Goal: Check status

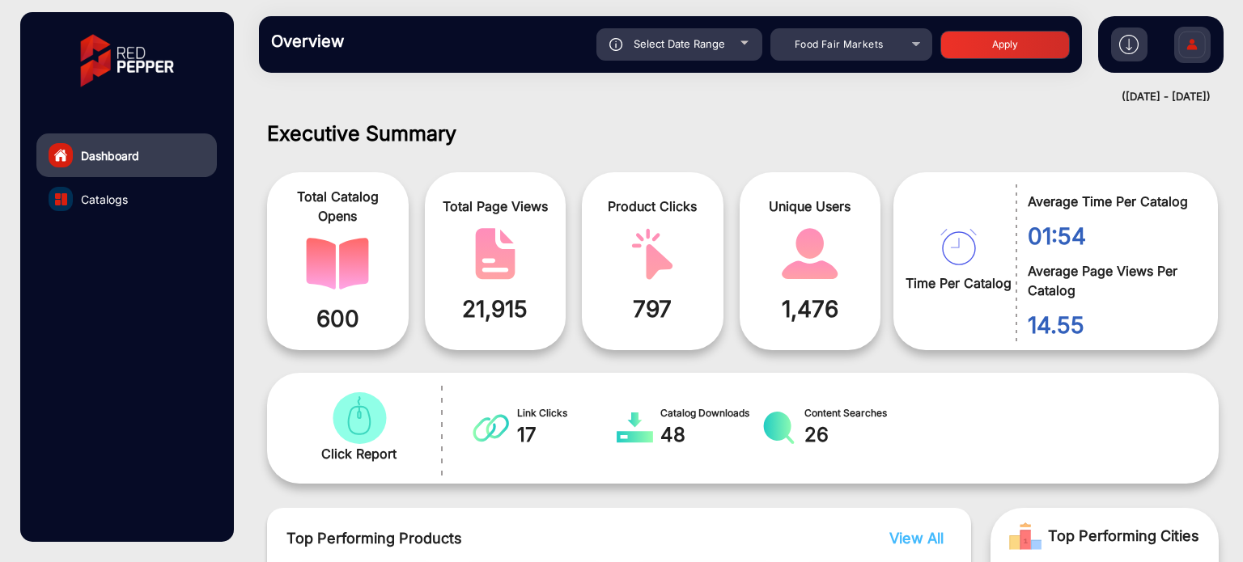
scroll to position [12, 0]
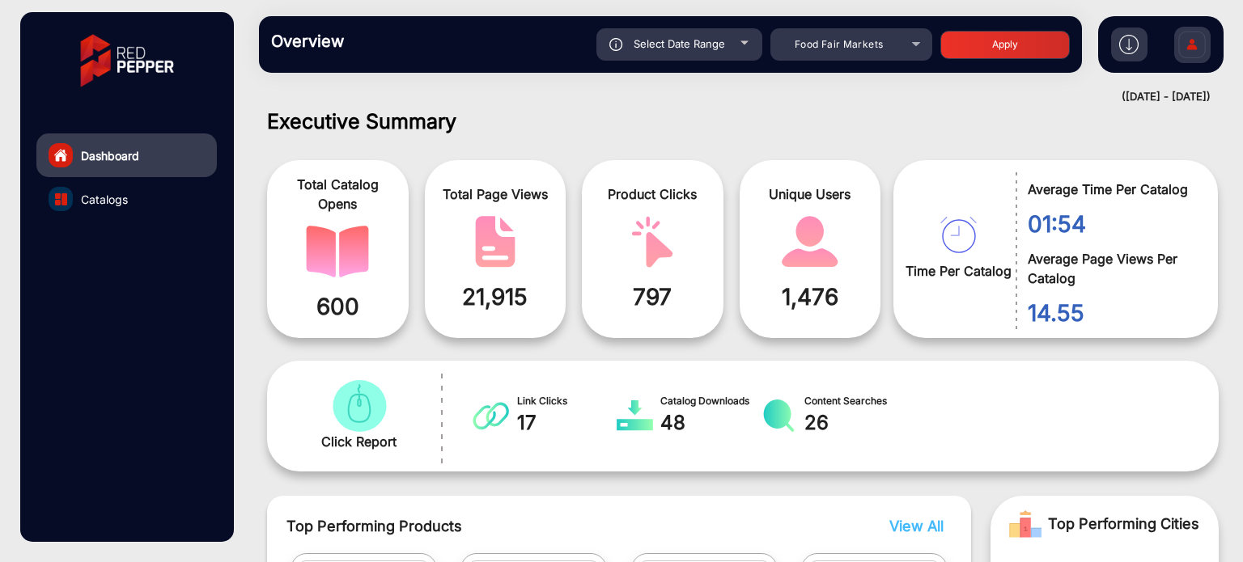
click at [741, 39] on div "Select Date Range" at bounding box center [679, 44] width 166 height 32
type input "[DATE]"
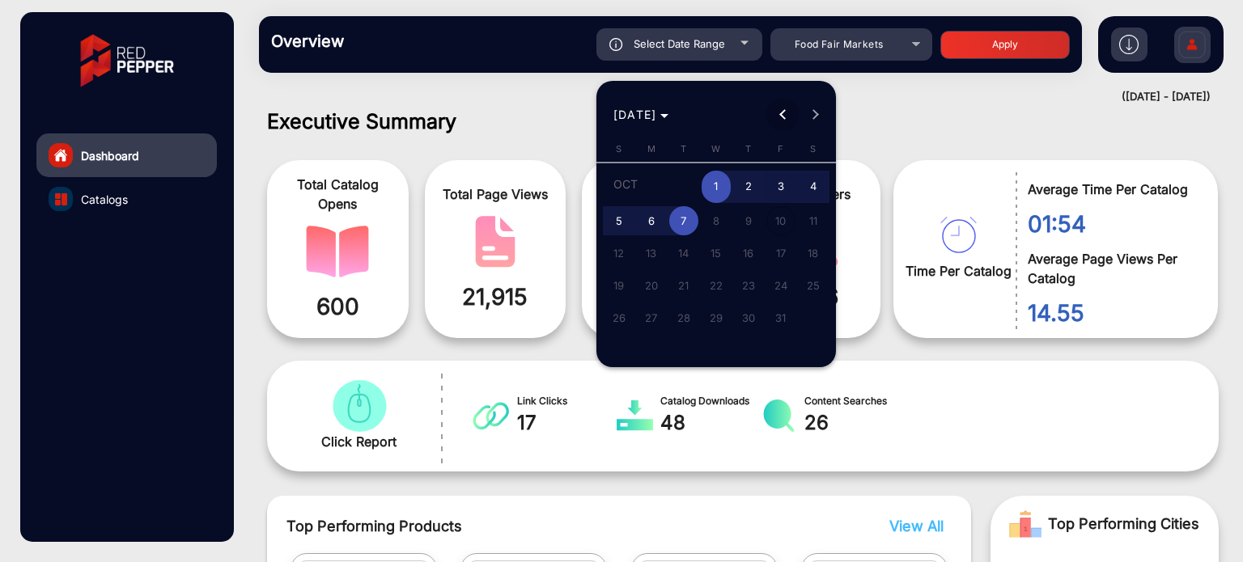
click at [778, 109] on span "Previous month" at bounding box center [782, 115] width 32 height 32
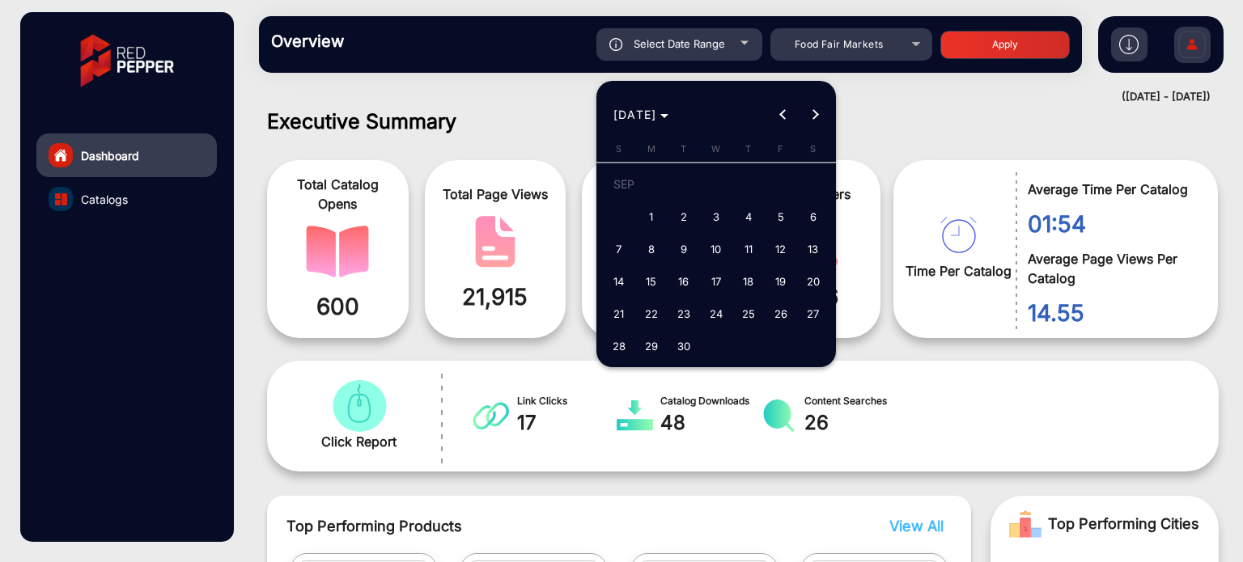
click at [647, 215] on span "1" at bounding box center [651, 216] width 29 height 29
type input "[DATE]"
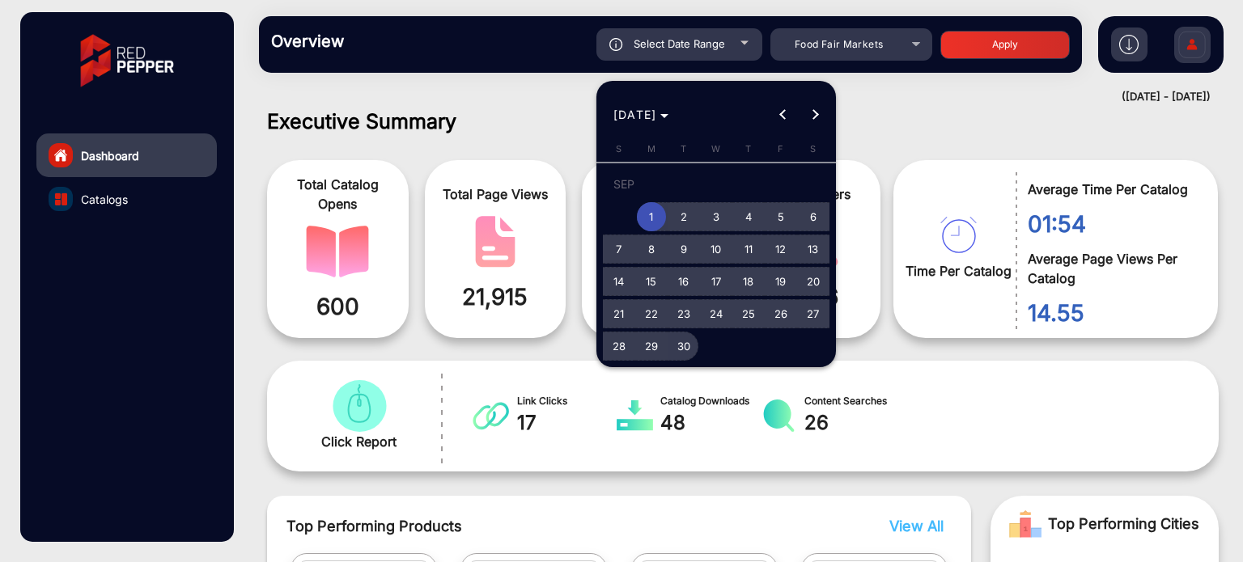
click at [684, 346] on span "30" at bounding box center [683, 346] width 29 height 29
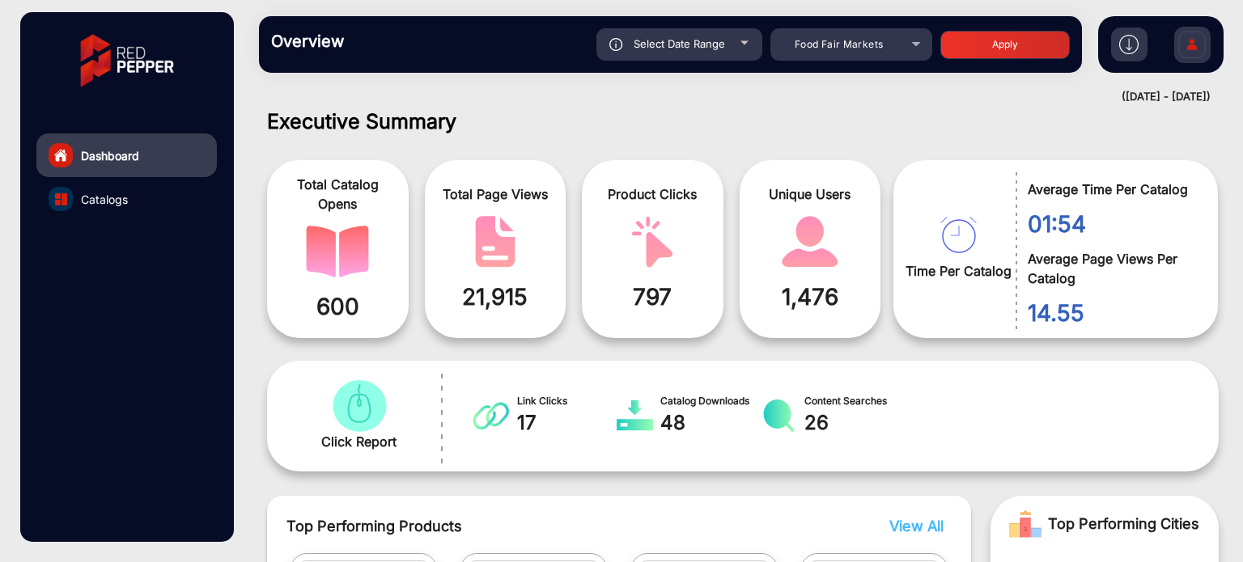
type input "[DATE]"
click at [992, 21] on div "Overview Reports Understand what makes your customers tick and learn how they a…" at bounding box center [670, 44] width 823 height 57
click at [995, 40] on button "Apply" at bounding box center [1004, 45] width 129 height 28
type input "[DATE]"
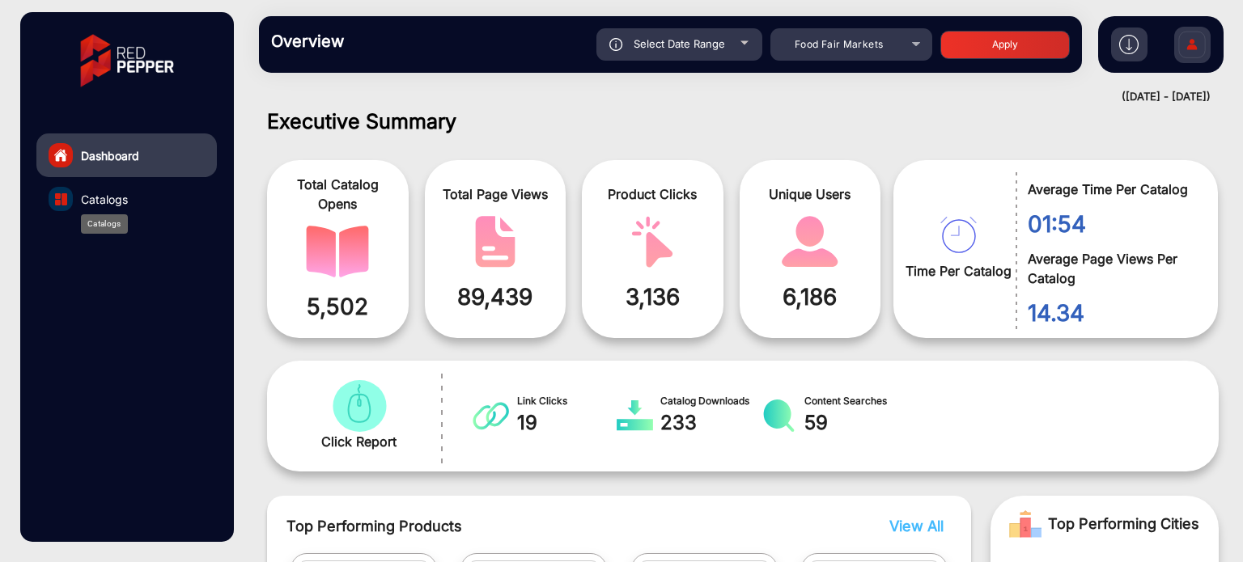
click at [112, 197] on span "Catalogs" at bounding box center [104, 199] width 47 height 17
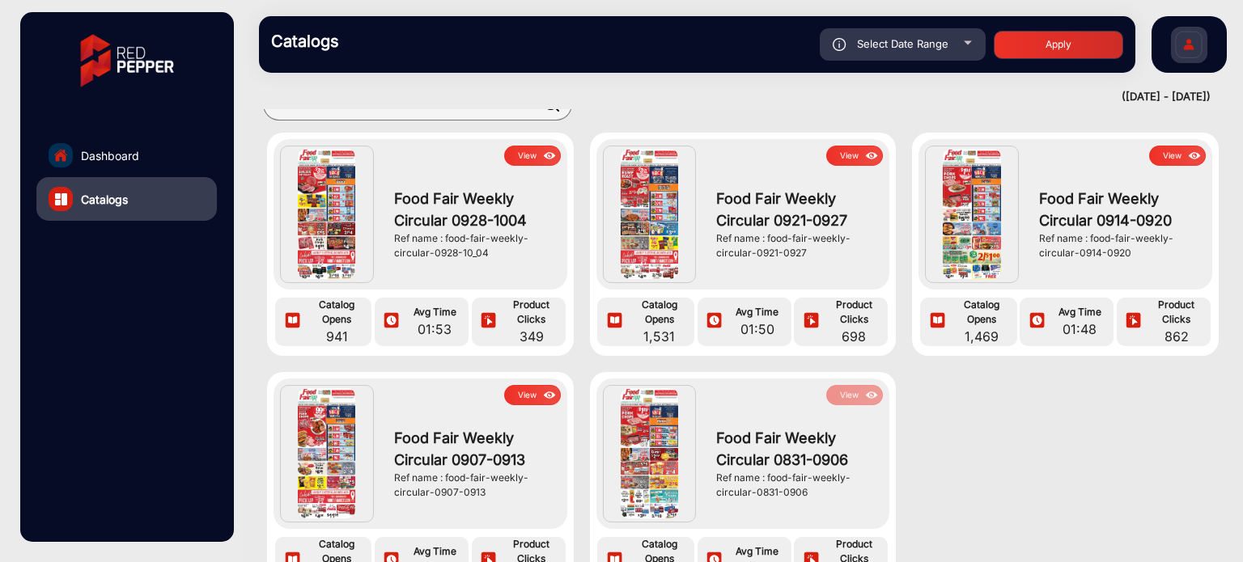
scroll to position [162, 0]
